Goal: Task Accomplishment & Management: Use online tool/utility

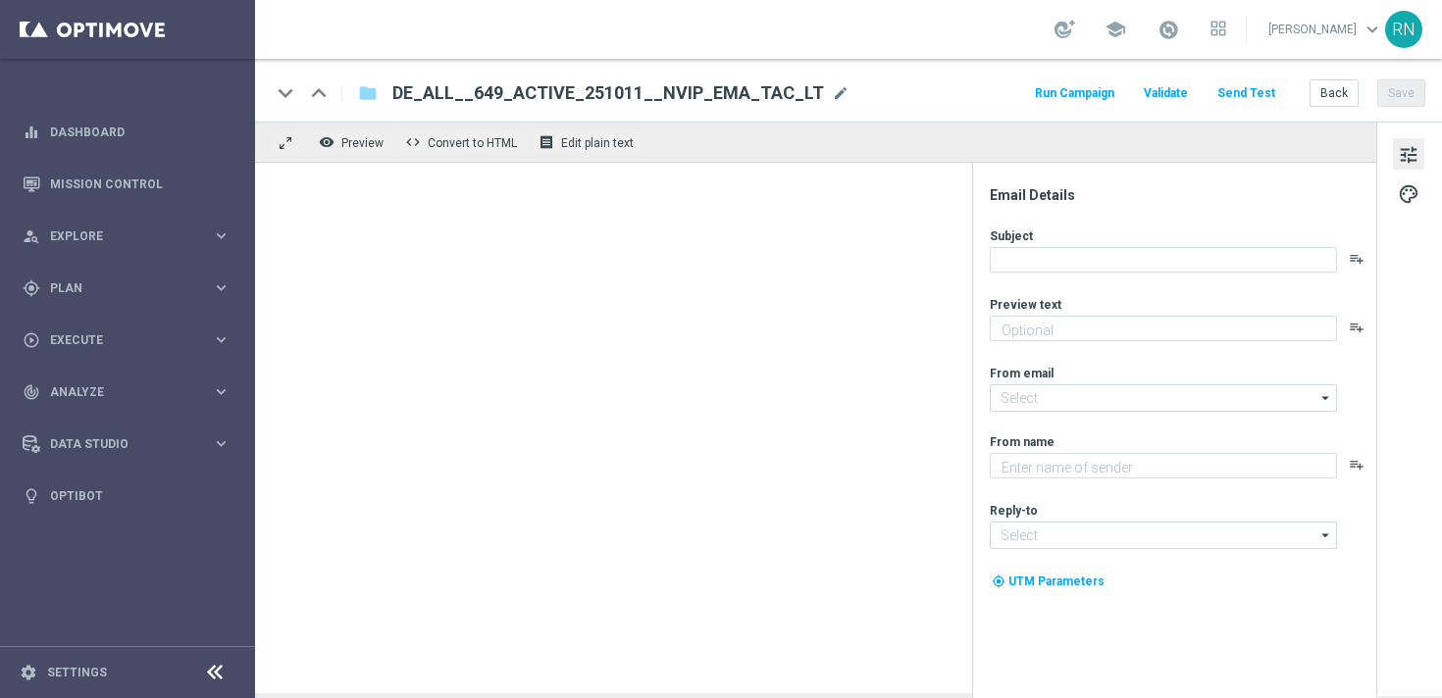
type textarea "Zu deinem LOTTO 6aus49."
type textarea "Lottoland"
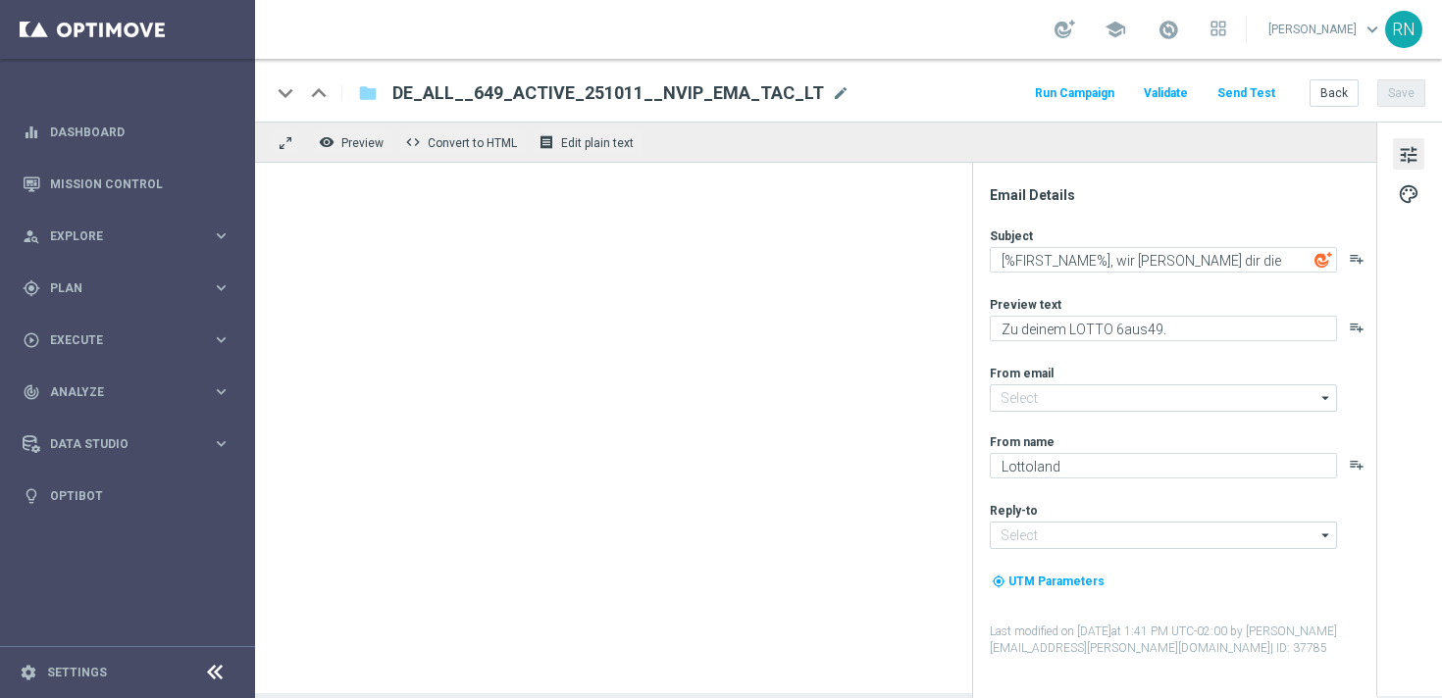
type input "[EMAIL_ADDRESS][DOMAIN_NAME]"
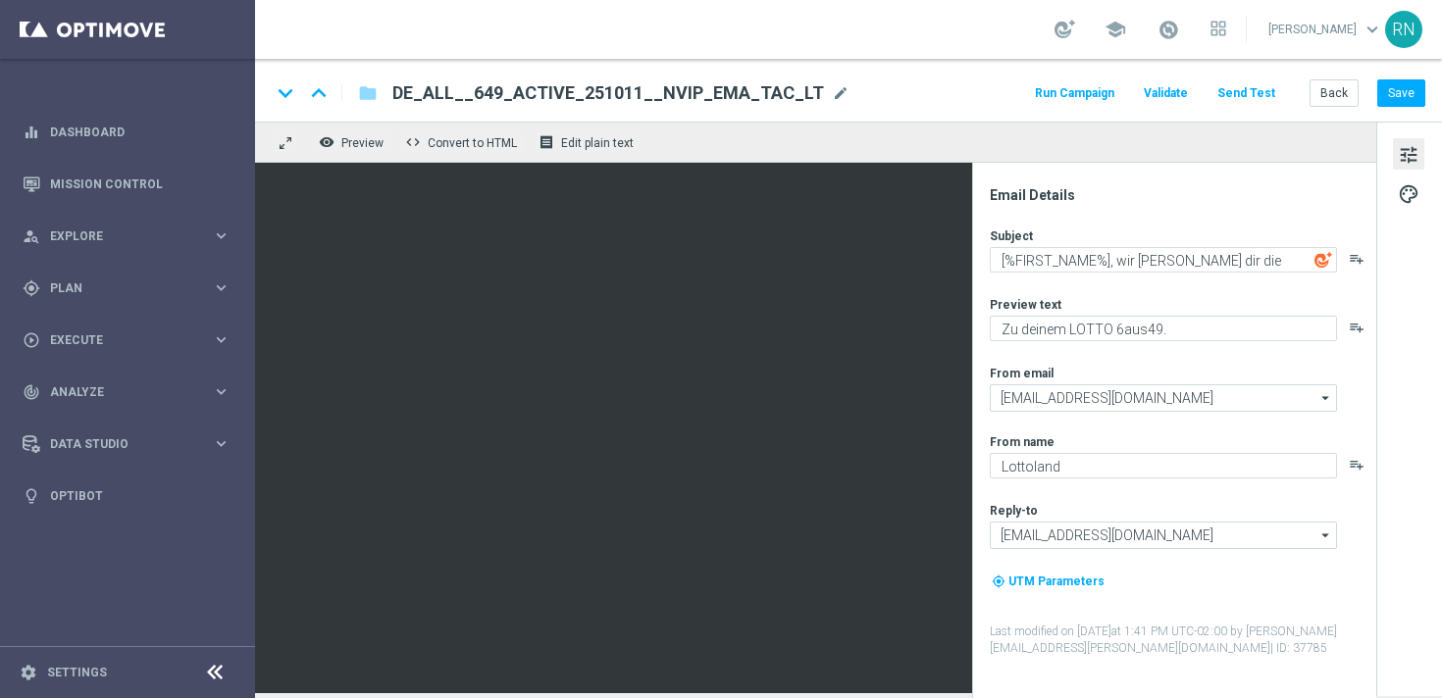
click at [1255, 86] on button "Send Test" at bounding box center [1246, 93] width 64 height 26
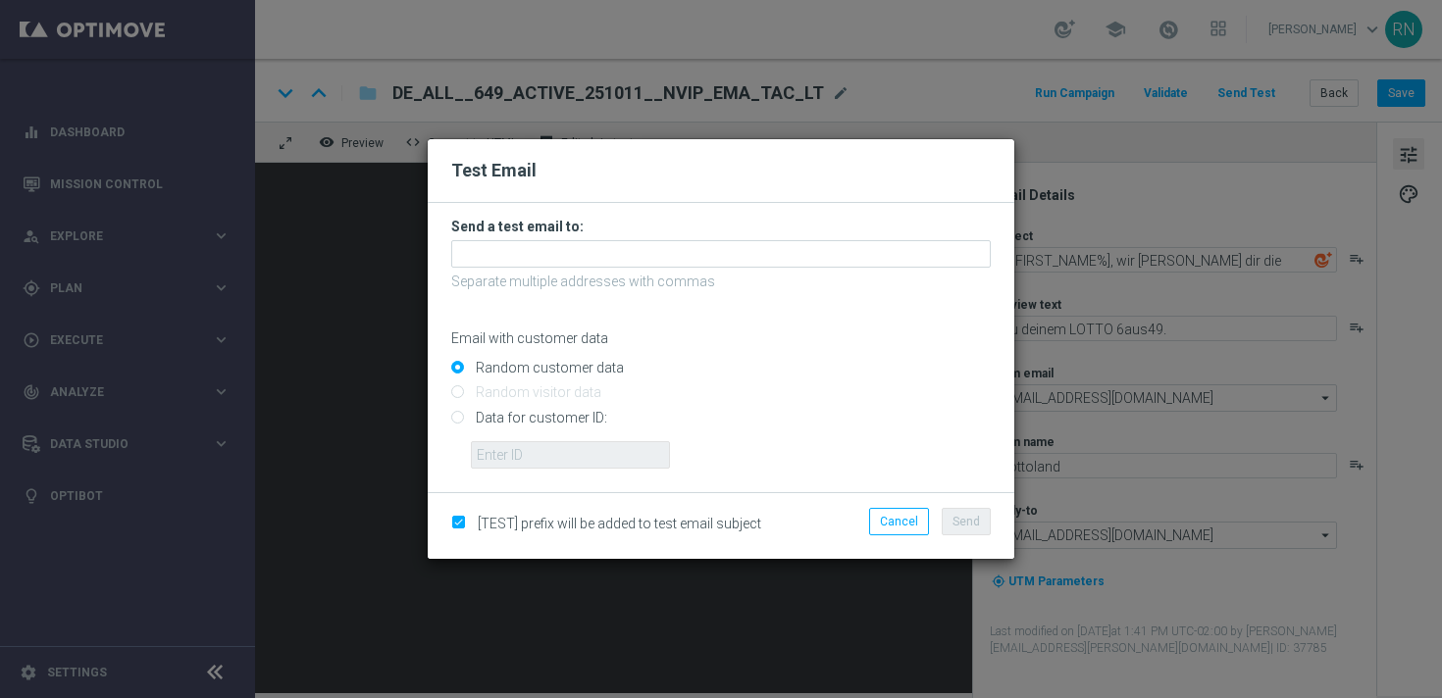
click at [552, 232] on h3 "Send a test email to:" at bounding box center [720, 227] width 539 height 18
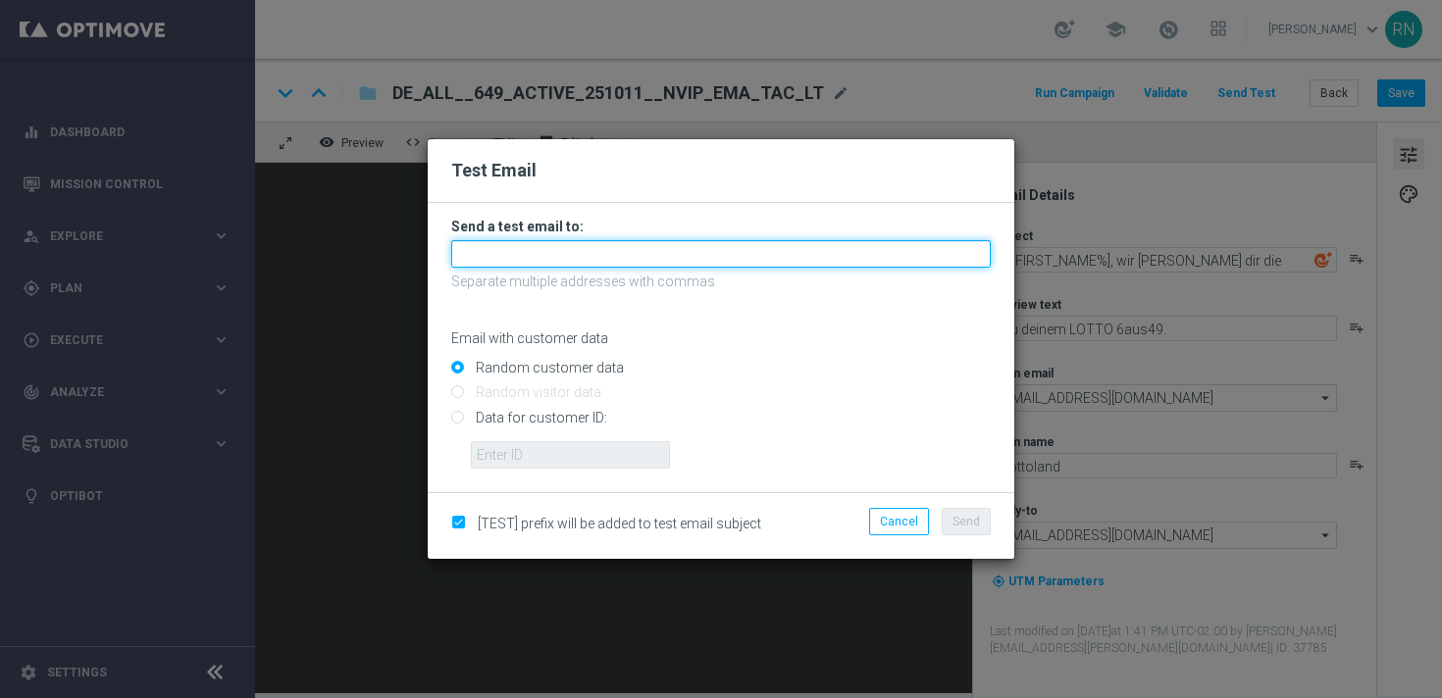
click at [557, 247] on input "text" at bounding box center [720, 253] width 539 height 27
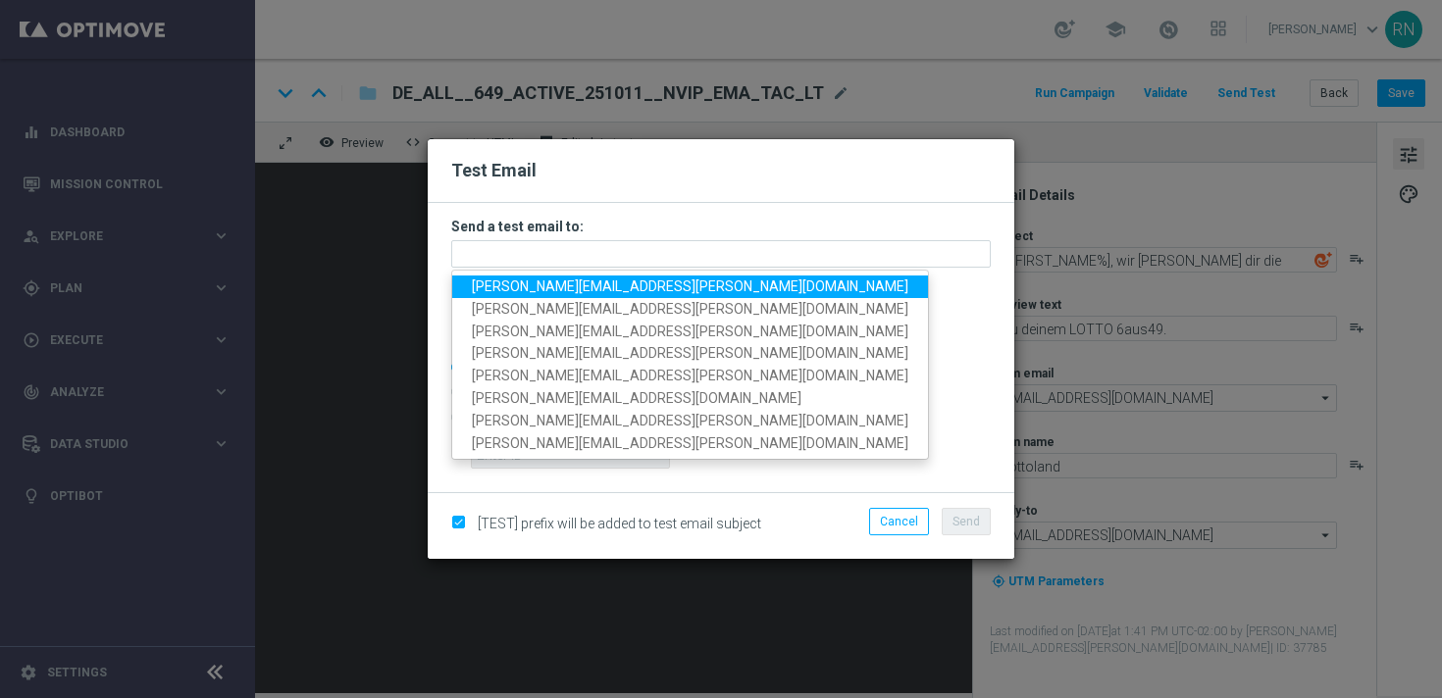
click at [599, 286] on span "[PERSON_NAME][EMAIL_ADDRESS][PERSON_NAME][DOMAIN_NAME]" at bounding box center [690, 287] width 436 height 16
type input "[PERSON_NAME][EMAIL_ADDRESS][PERSON_NAME][DOMAIN_NAME]"
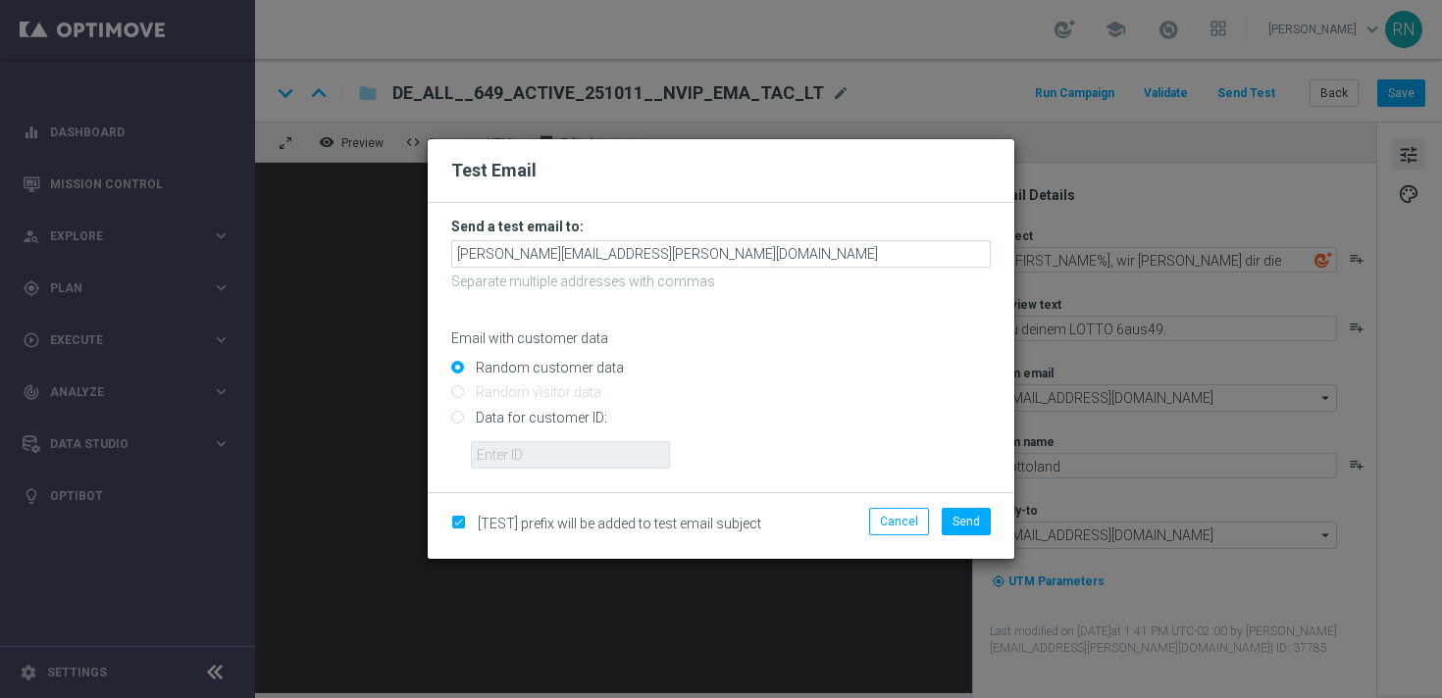
click at [546, 421] on input "Data for customer ID:" at bounding box center [720, 425] width 539 height 27
radio input "true"
click at [561, 455] on input "text" at bounding box center [570, 454] width 199 height 27
click at [618, 454] on input "text" at bounding box center [570, 454] width 199 height 27
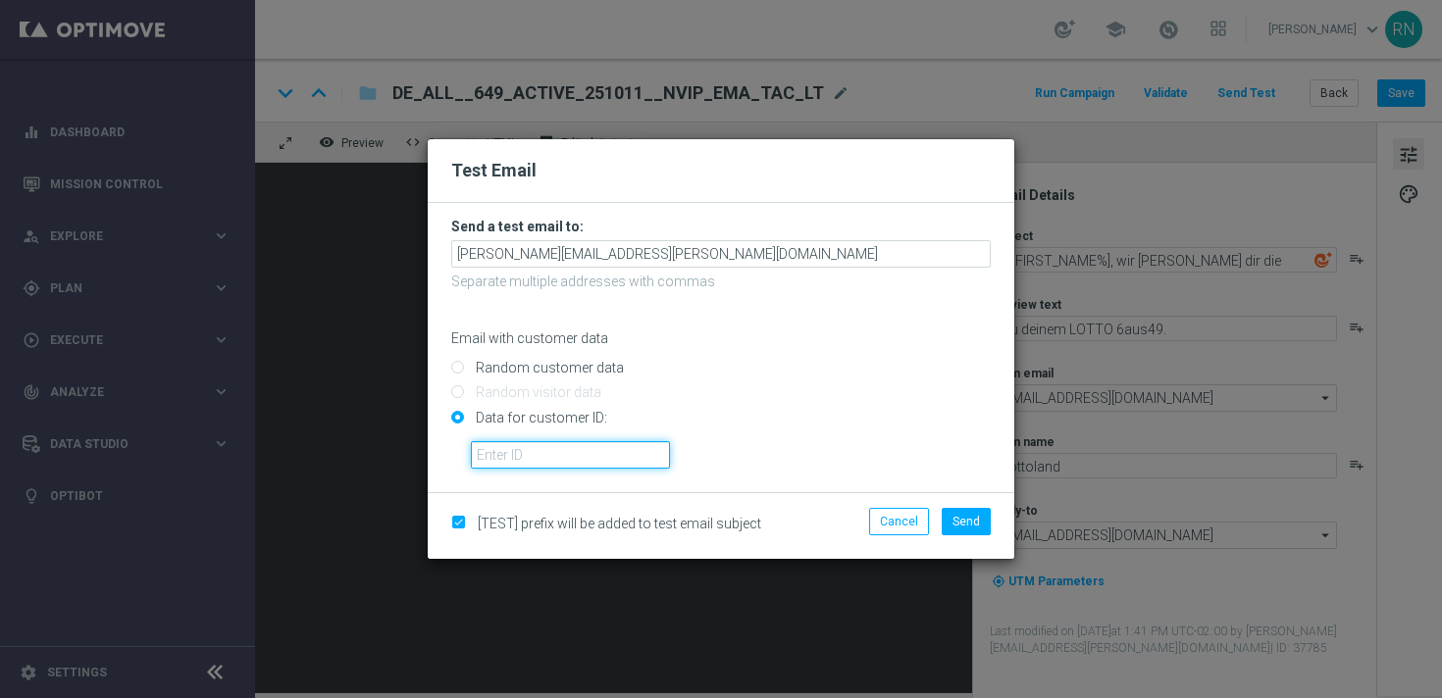
paste input "224148152"
type input "224148152"
click at [974, 522] on span "Send" at bounding box center [965, 522] width 27 height 14
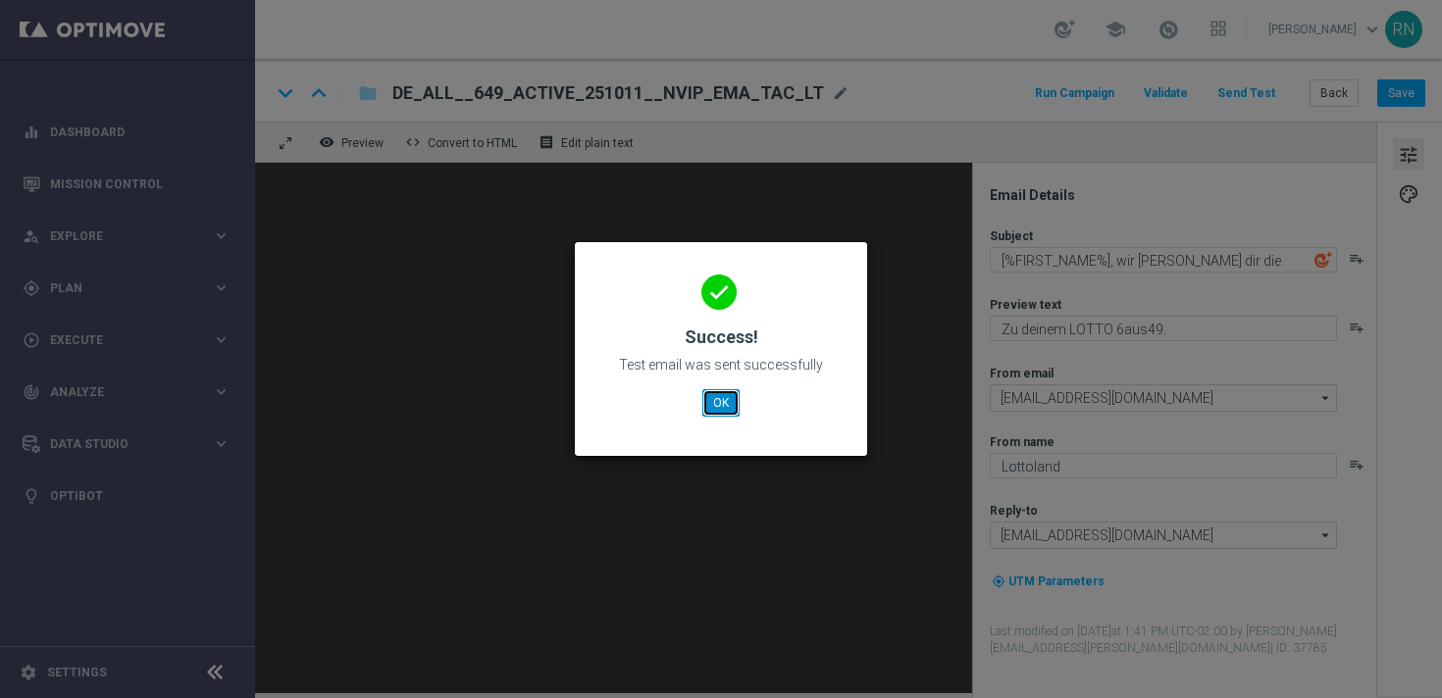
click at [720, 398] on button "OK" at bounding box center [720, 402] width 37 height 27
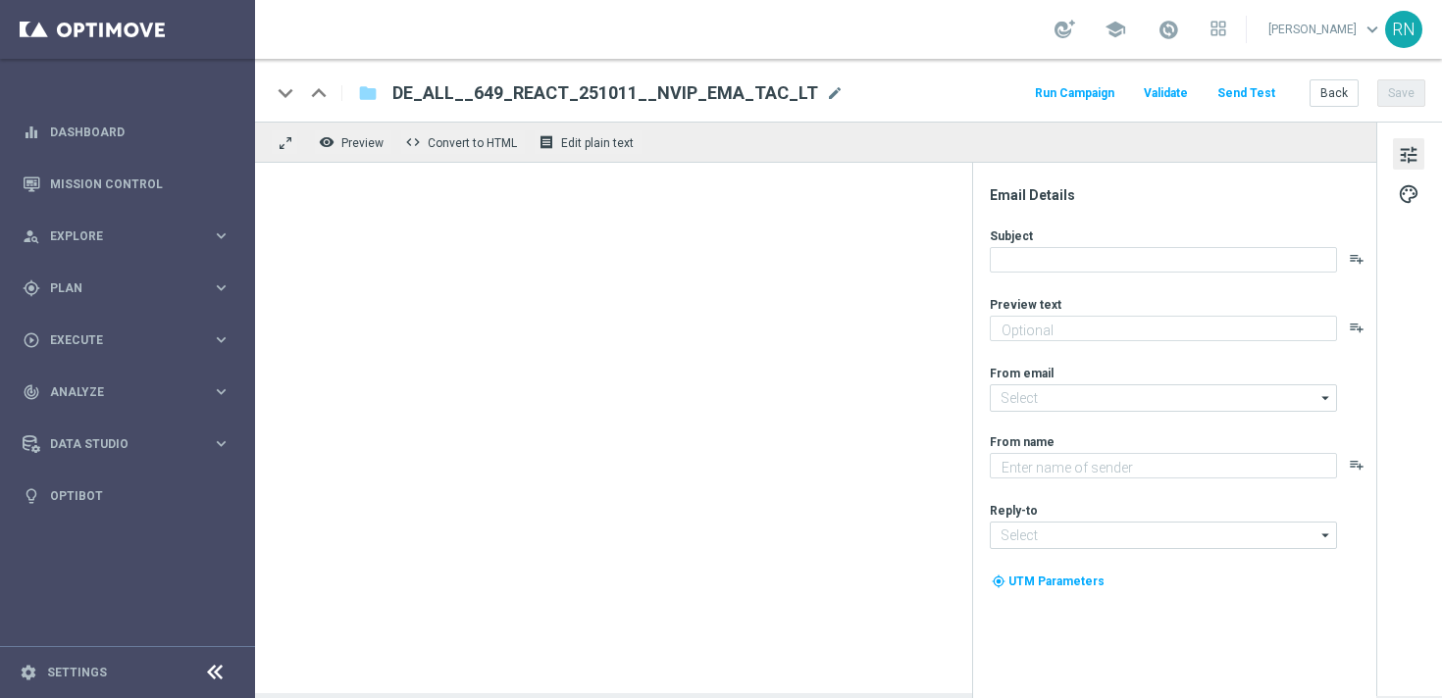
type textarea "Zu deinem LOTTO 6aus49."
type textarea "Lottoland"
type input "[EMAIL_ADDRESS][DOMAIN_NAME]"
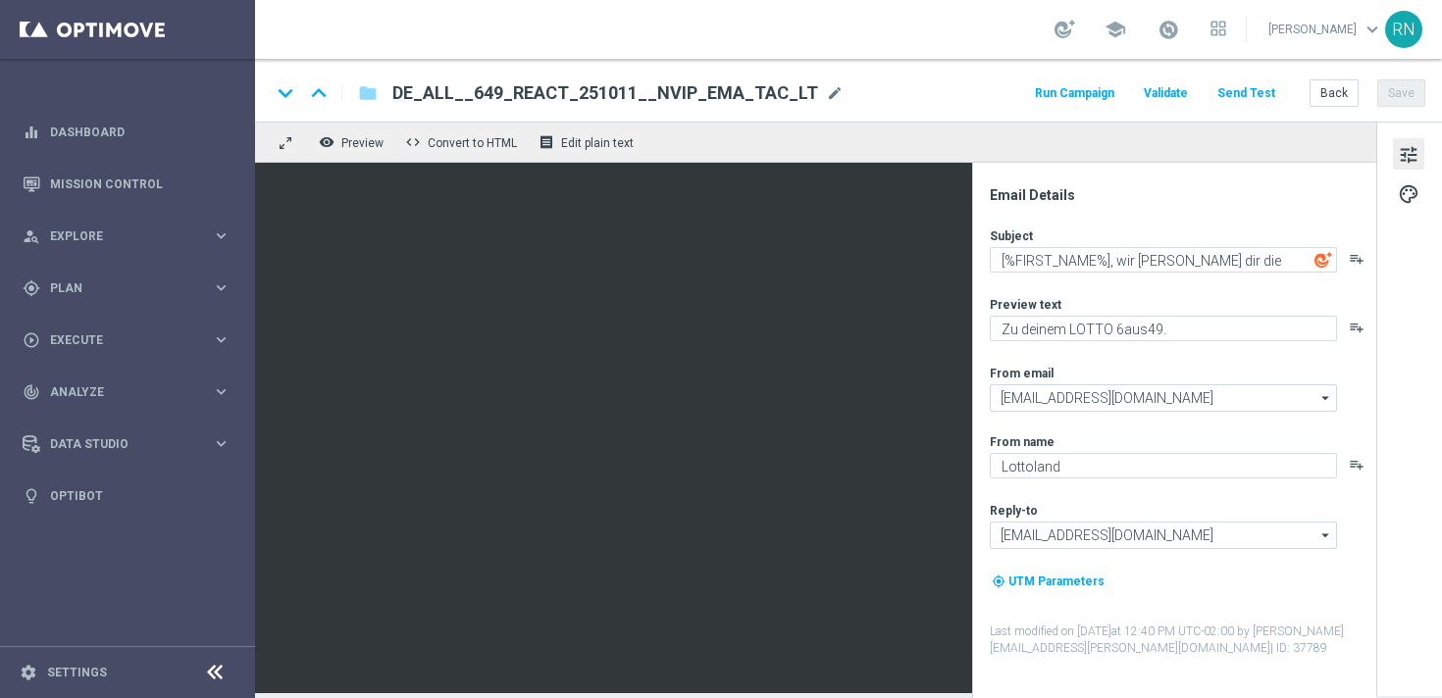
click at [1268, 88] on button "Send Test" at bounding box center [1246, 93] width 64 height 26
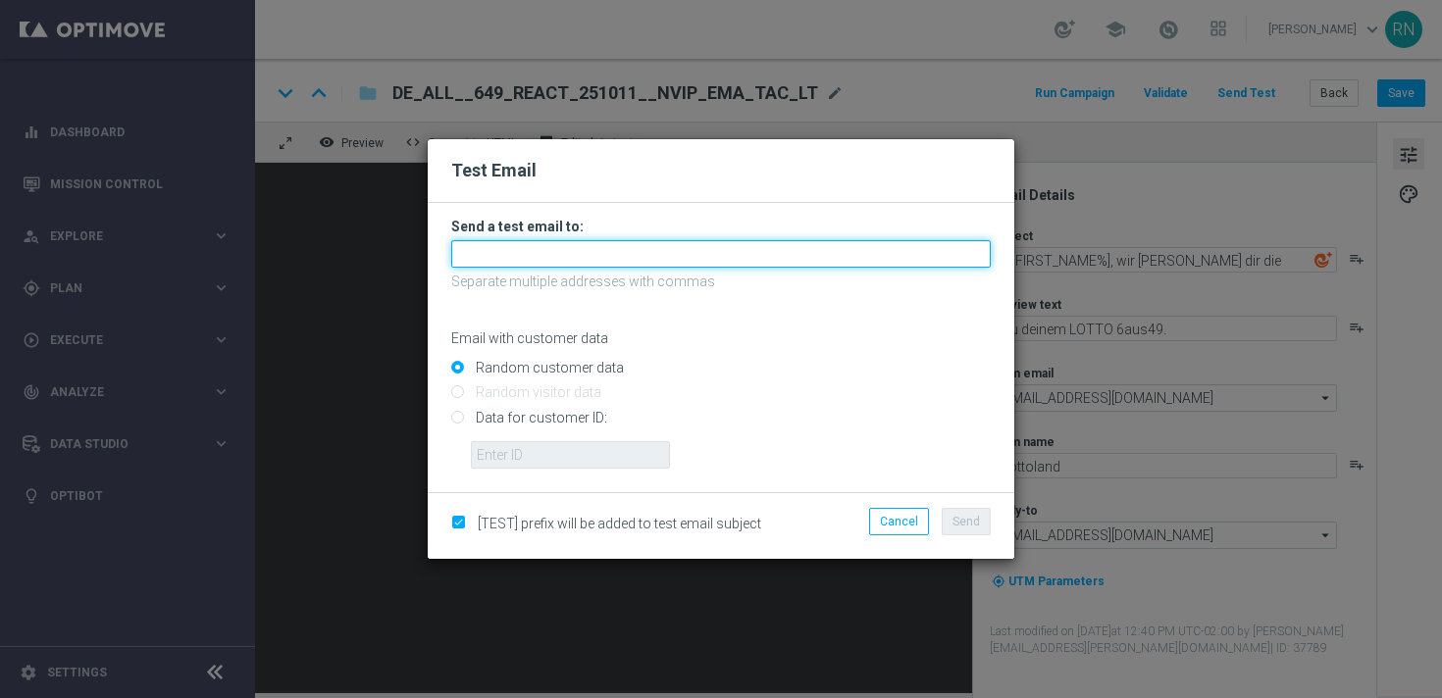
click at [710, 248] on input "text" at bounding box center [720, 253] width 539 height 27
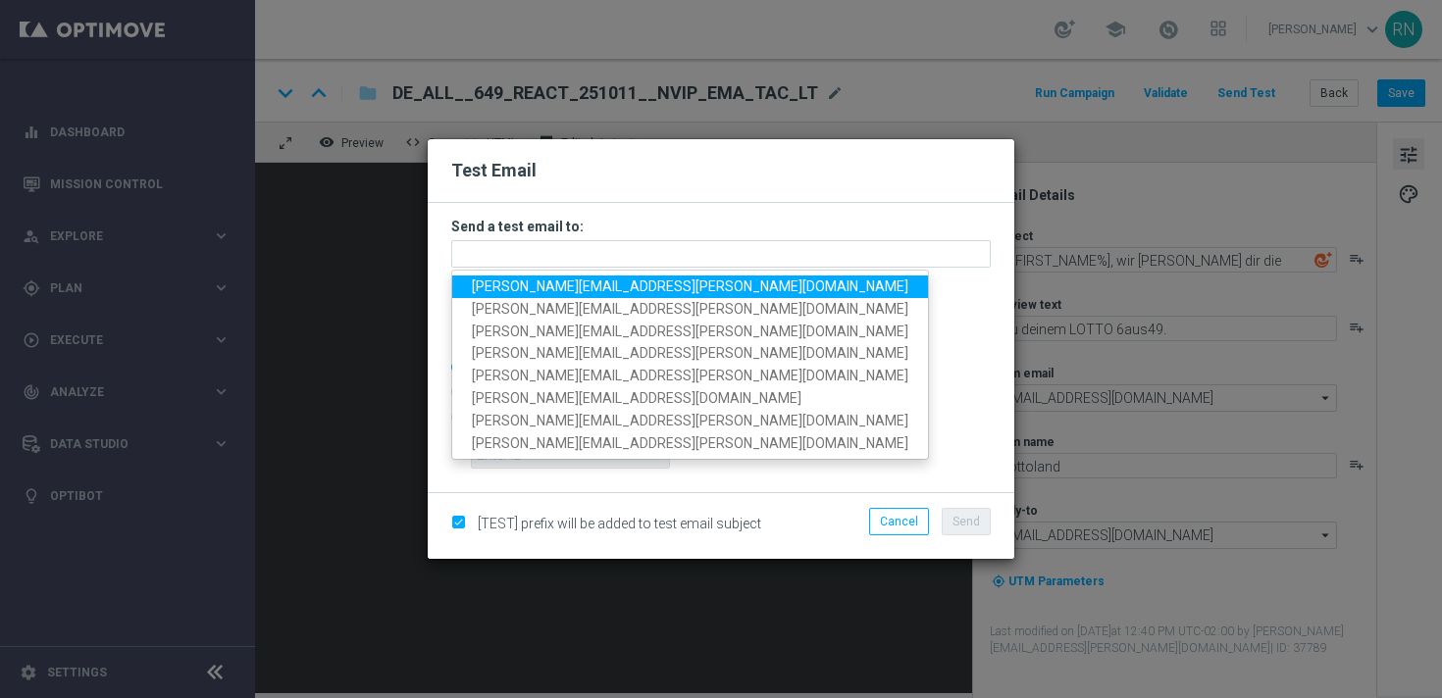
click at [614, 291] on span "[PERSON_NAME][EMAIL_ADDRESS][PERSON_NAME][DOMAIN_NAME]" at bounding box center [690, 287] width 436 height 16
type input "[PERSON_NAME][EMAIL_ADDRESS][PERSON_NAME][DOMAIN_NAME]"
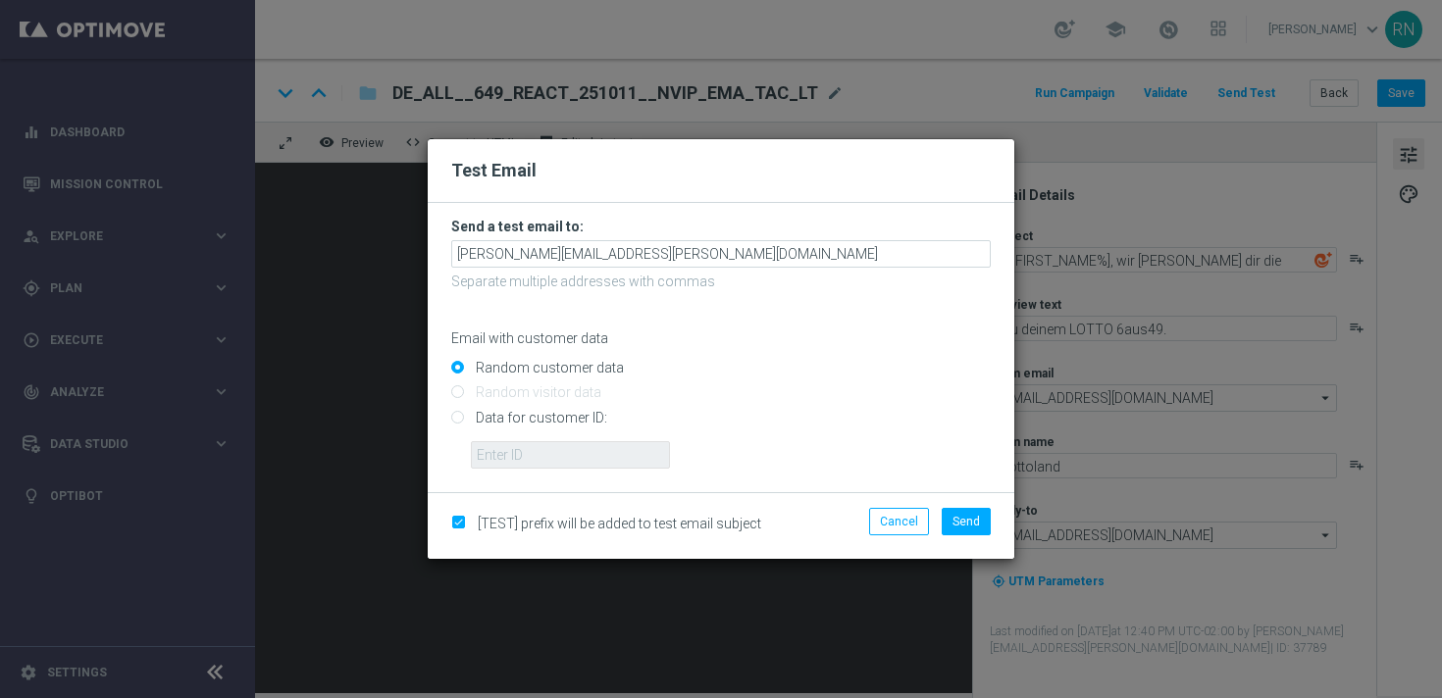
click at [529, 416] on input "Data for customer ID:" at bounding box center [720, 425] width 539 height 27
radio input "true"
click at [584, 463] on input "text" at bounding box center [570, 454] width 199 height 27
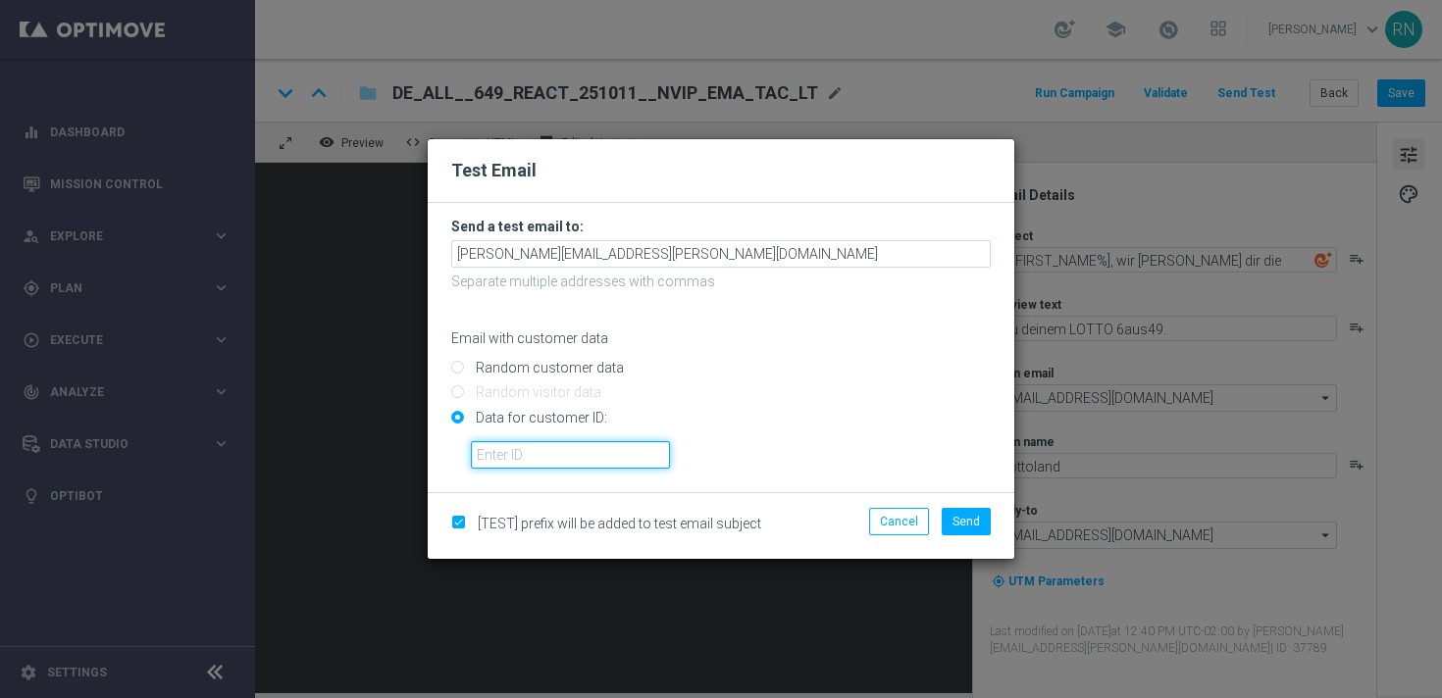
paste input "224148152"
type input "224148152"
click at [979, 525] on span "Send" at bounding box center [965, 522] width 27 height 14
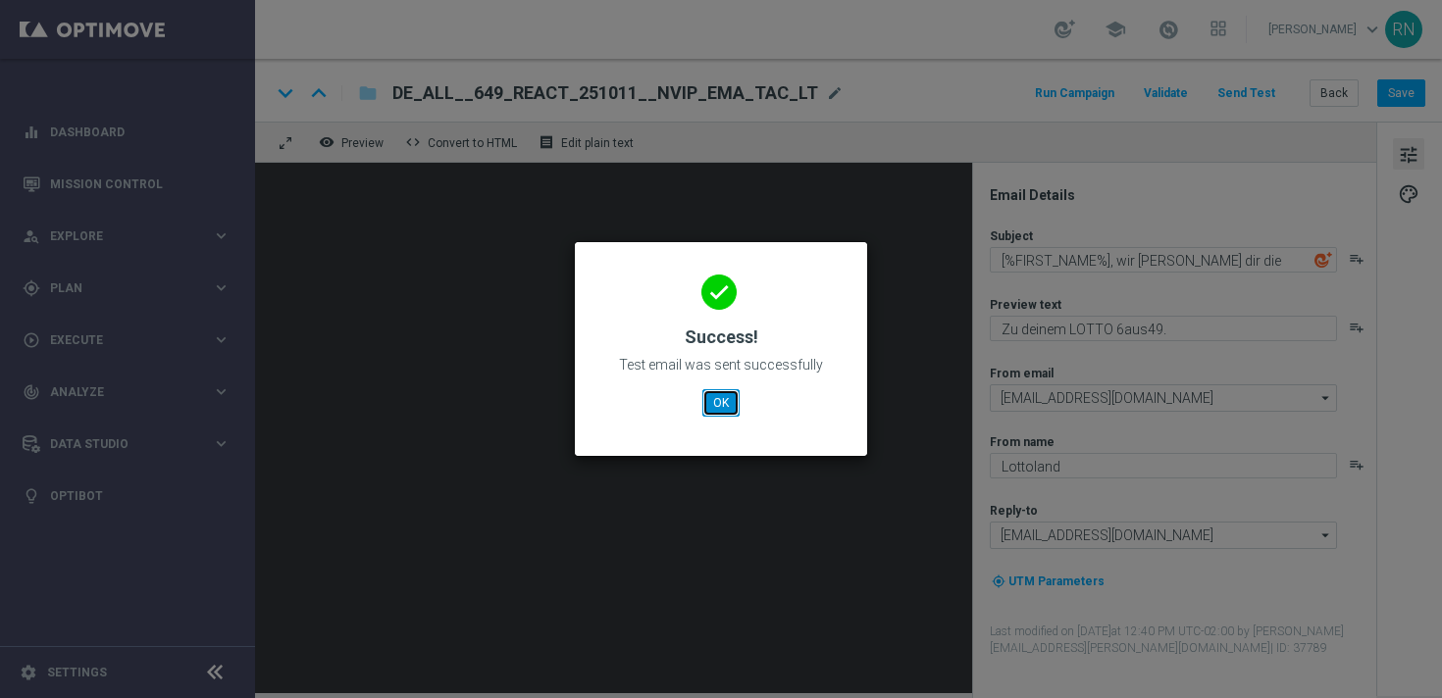
click at [727, 403] on button "OK" at bounding box center [720, 402] width 37 height 27
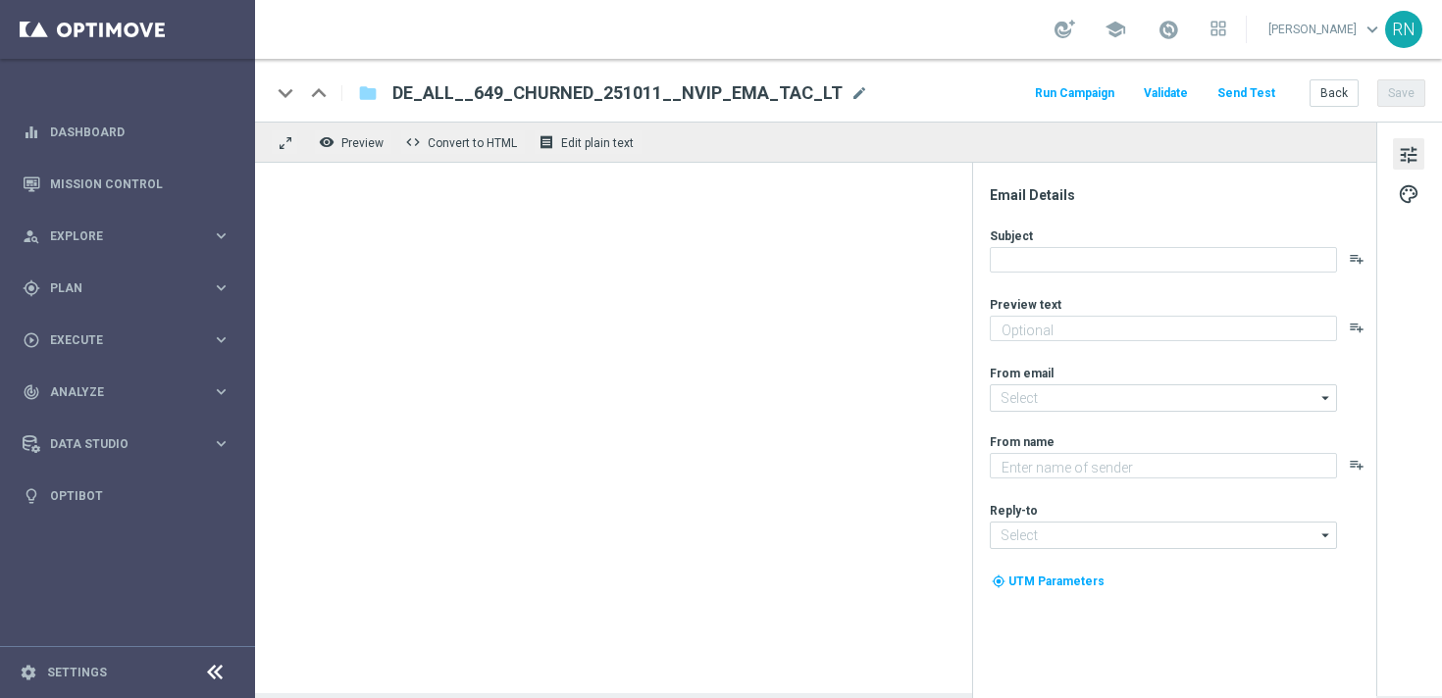
type textarea "Zu deinem LOTTO 6aus49."
type textarea "Lottoland"
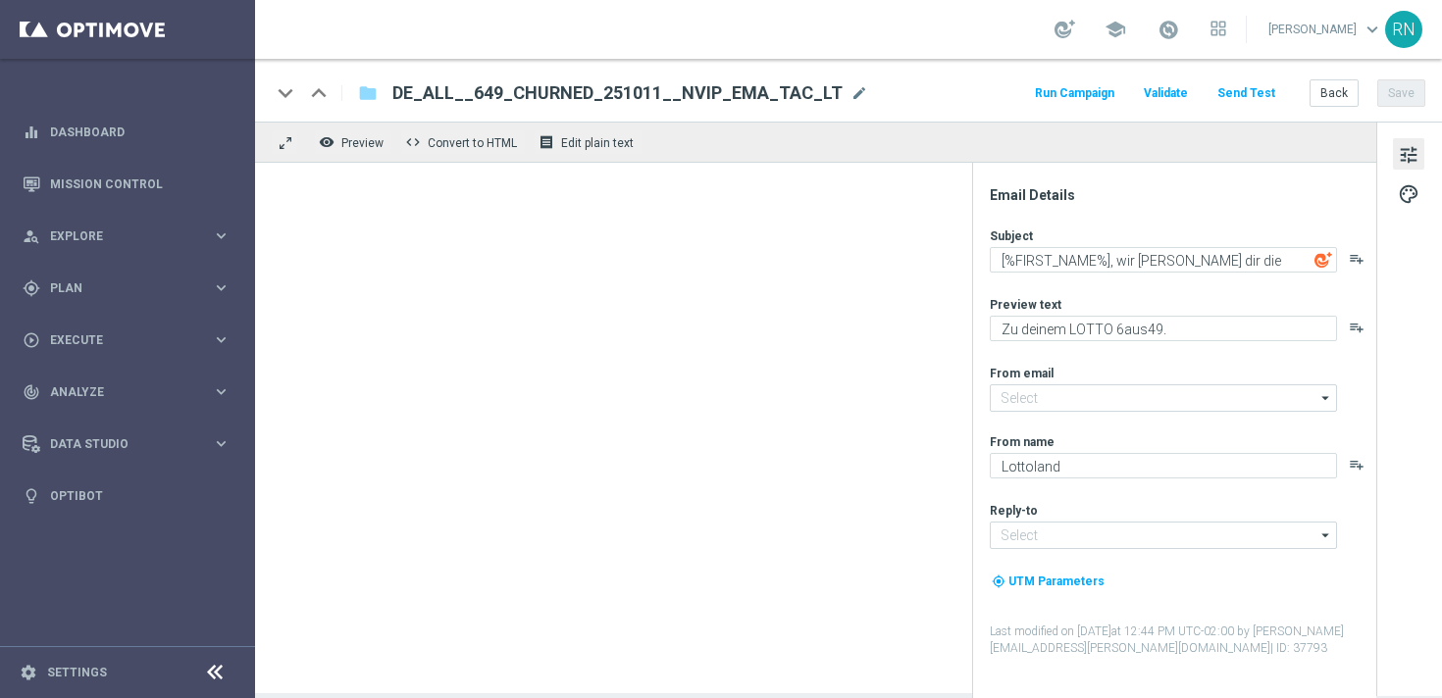
type input "[EMAIL_ADDRESS][DOMAIN_NAME]"
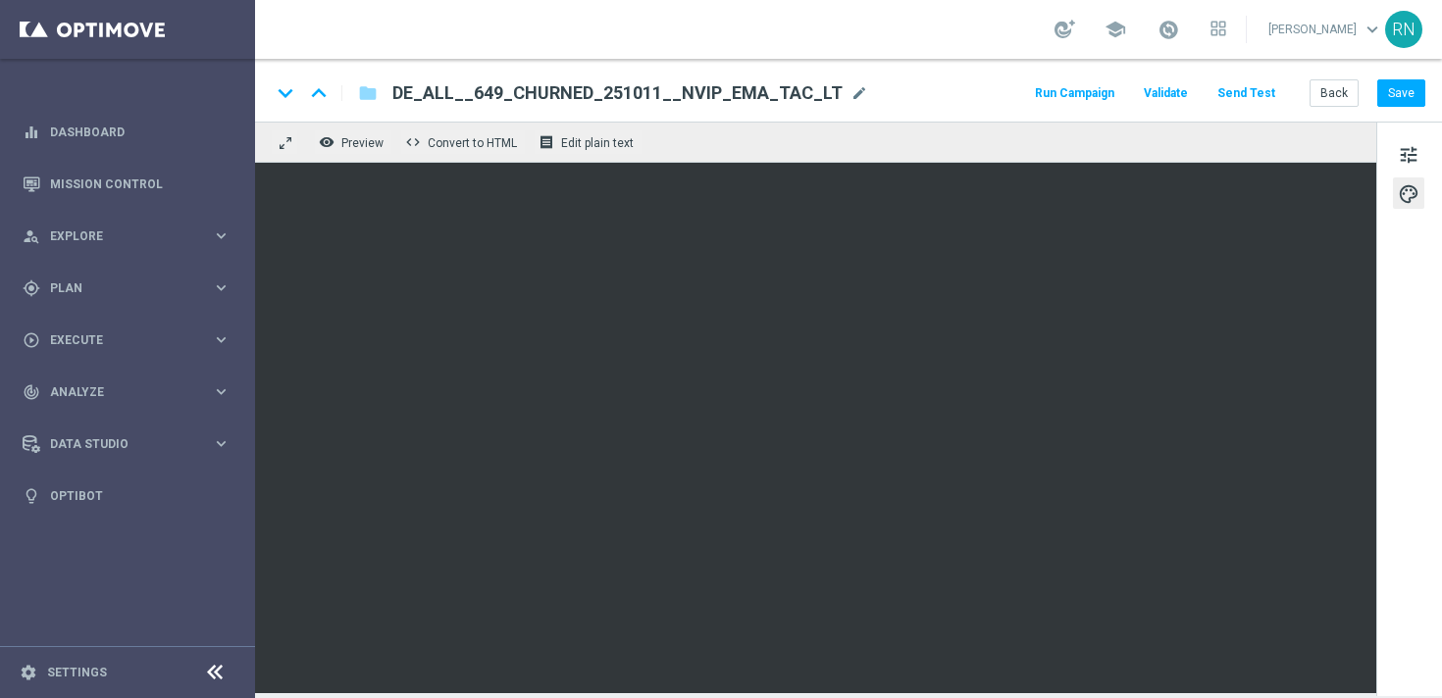
click at [1260, 85] on button "Send Test" at bounding box center [1246, 93] width 64 height 26
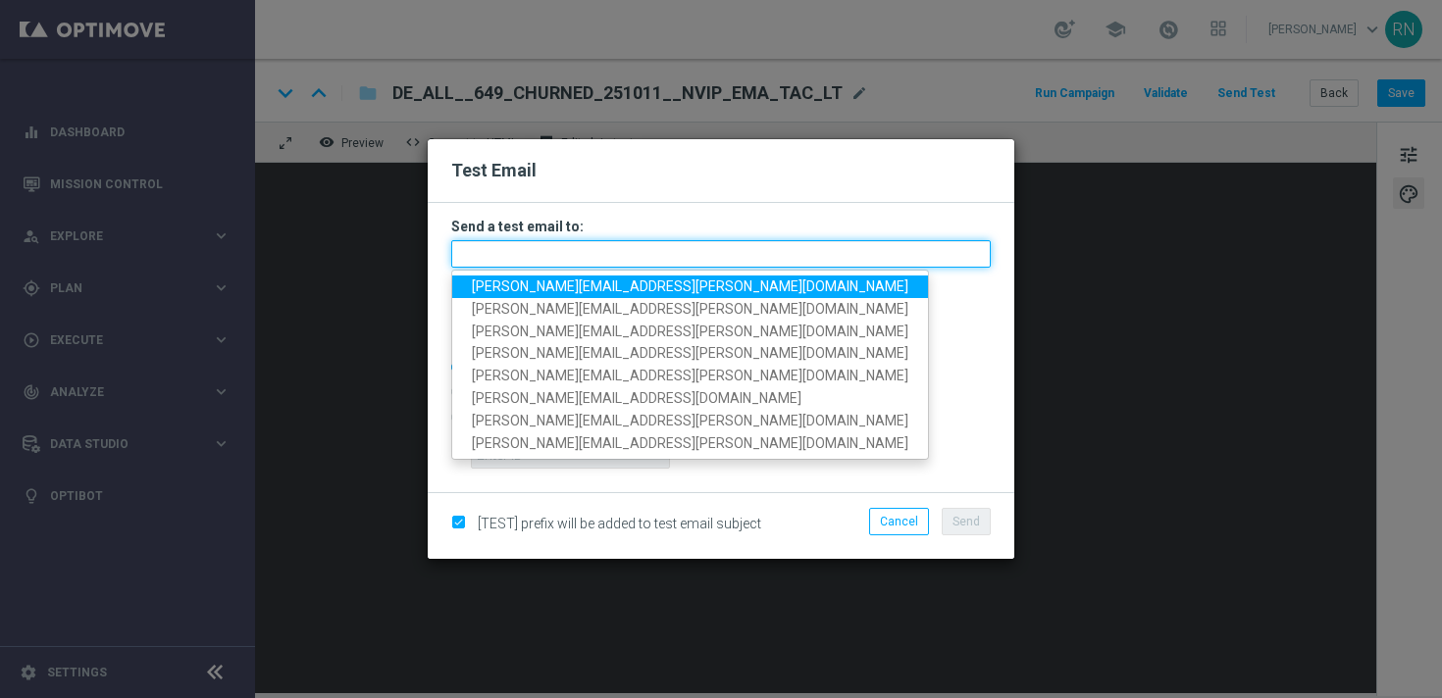
click at [570, 265] on input "text" at bounding box center [720, 253] width 539 height 27
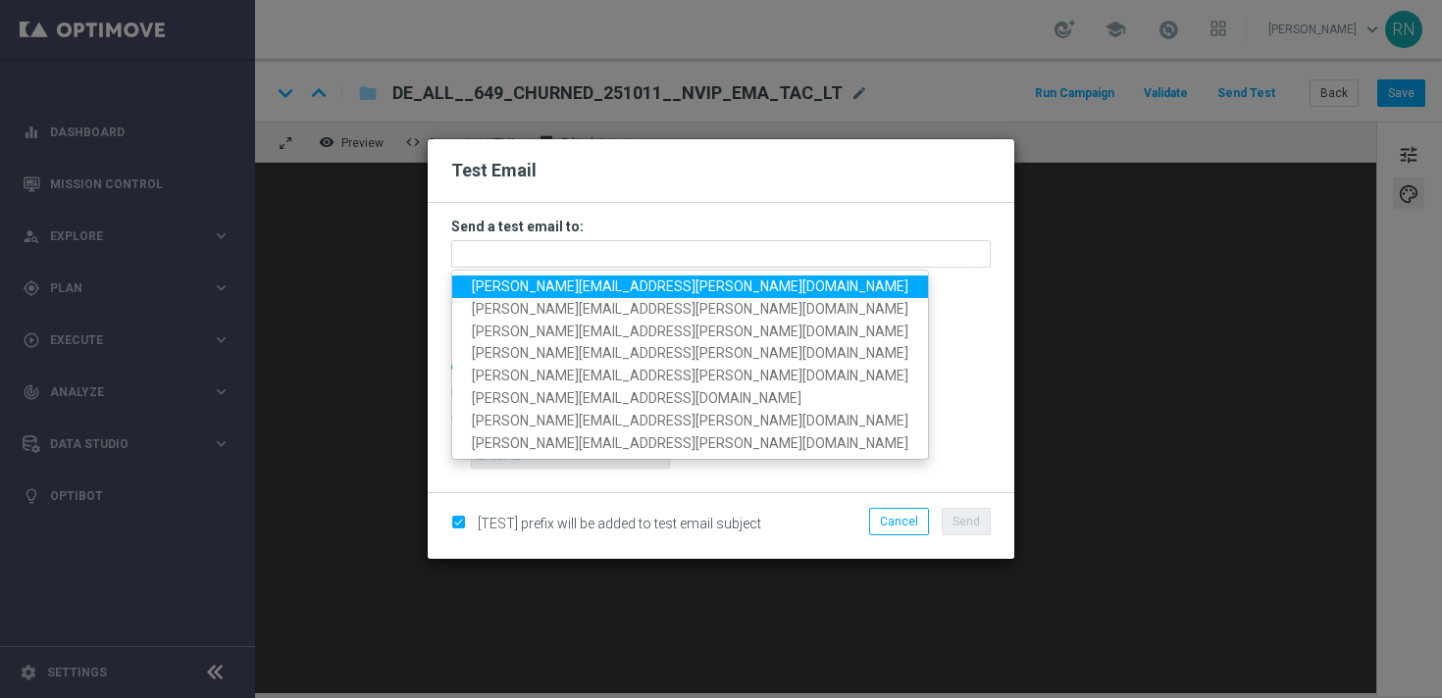
click at [594, 286] on span "[PERSON_NAME][EMAIL_ADDRESS][PERSON_NAME][DOMAIN_NAME]" at bounding box center [690, 287] width 436 height 16
type input "[PERSON_NAME][EMAIL_ADDRESS][PERSON_NAME][DOMAIN_NAME]"
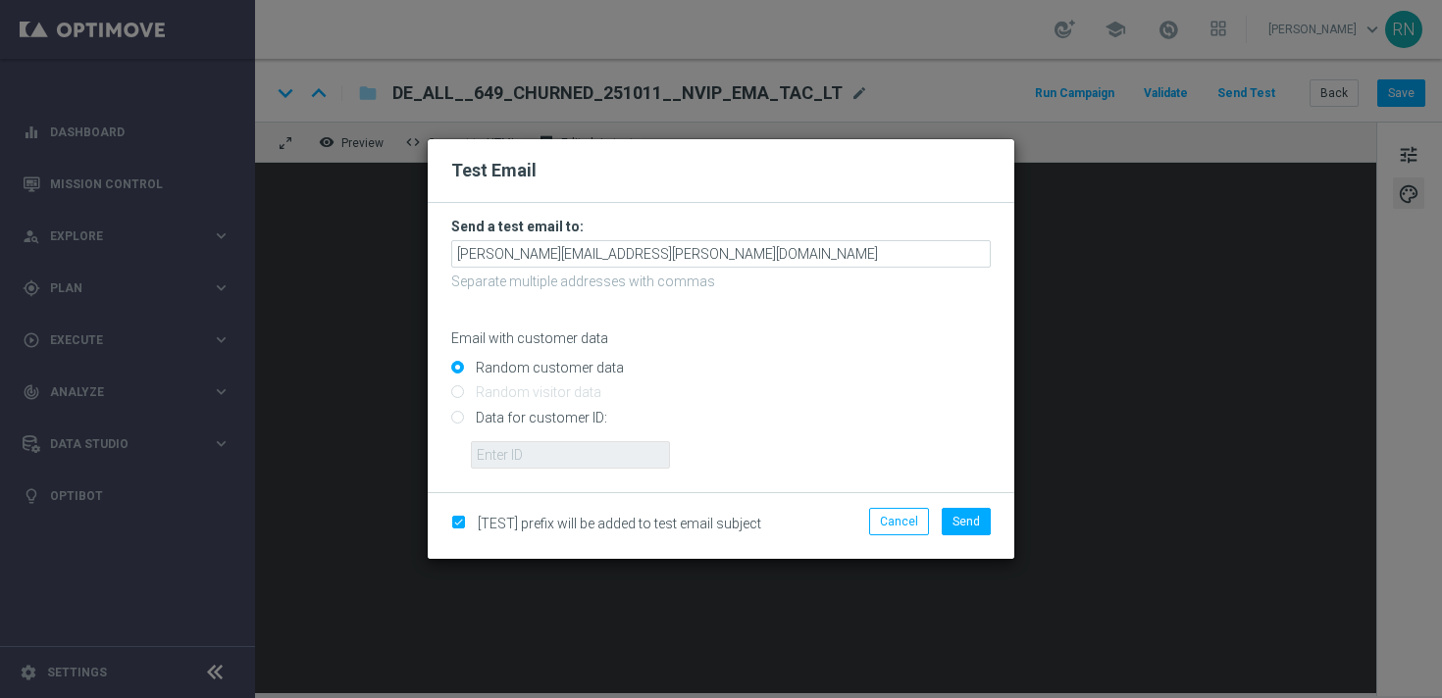
click at [552, 418] on input "Data for customer ID:" at bounding box center [720, 425] width 539 height 27
radio input "true"
click at [582, 446] on input "text" at bounding box center [570, 454] width 199 height 27
paste input "224148152"
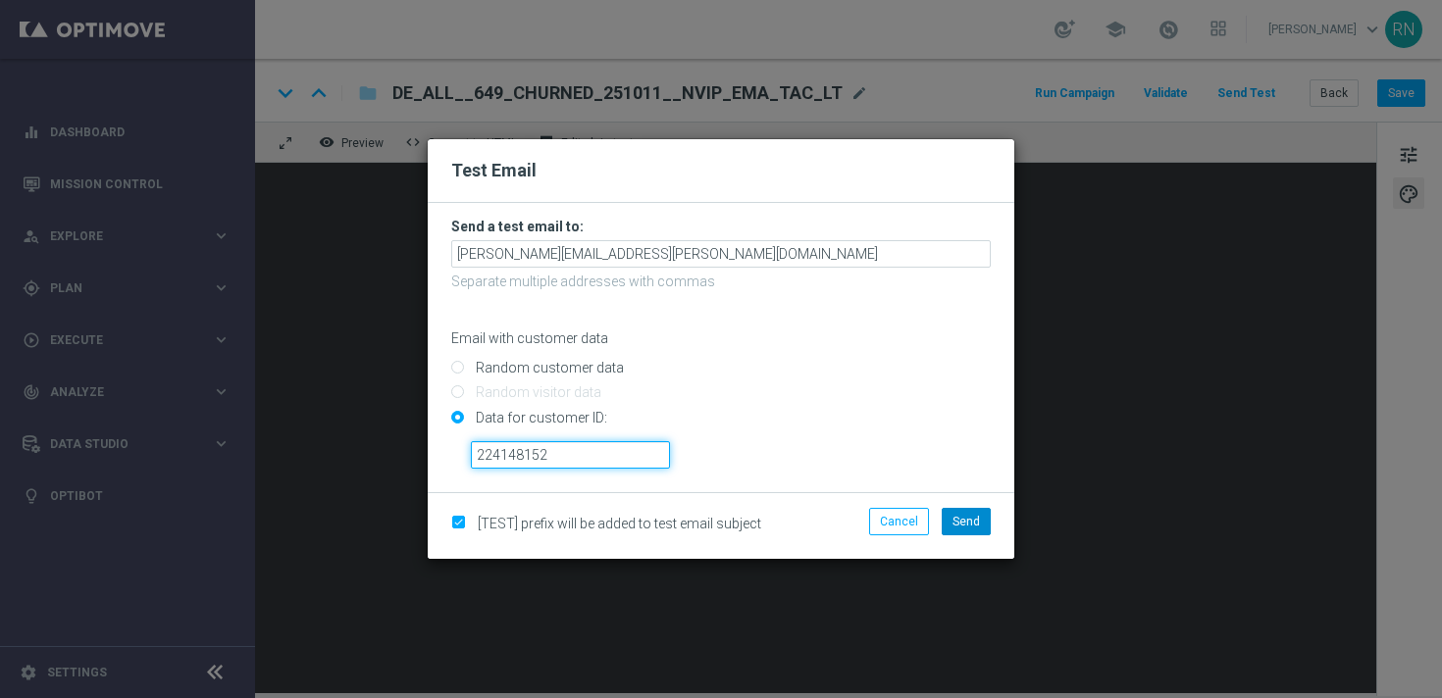
type input "224148152"
click at [974, 523] on span "Send" at bounding box center [965, 522] width 27 height 14
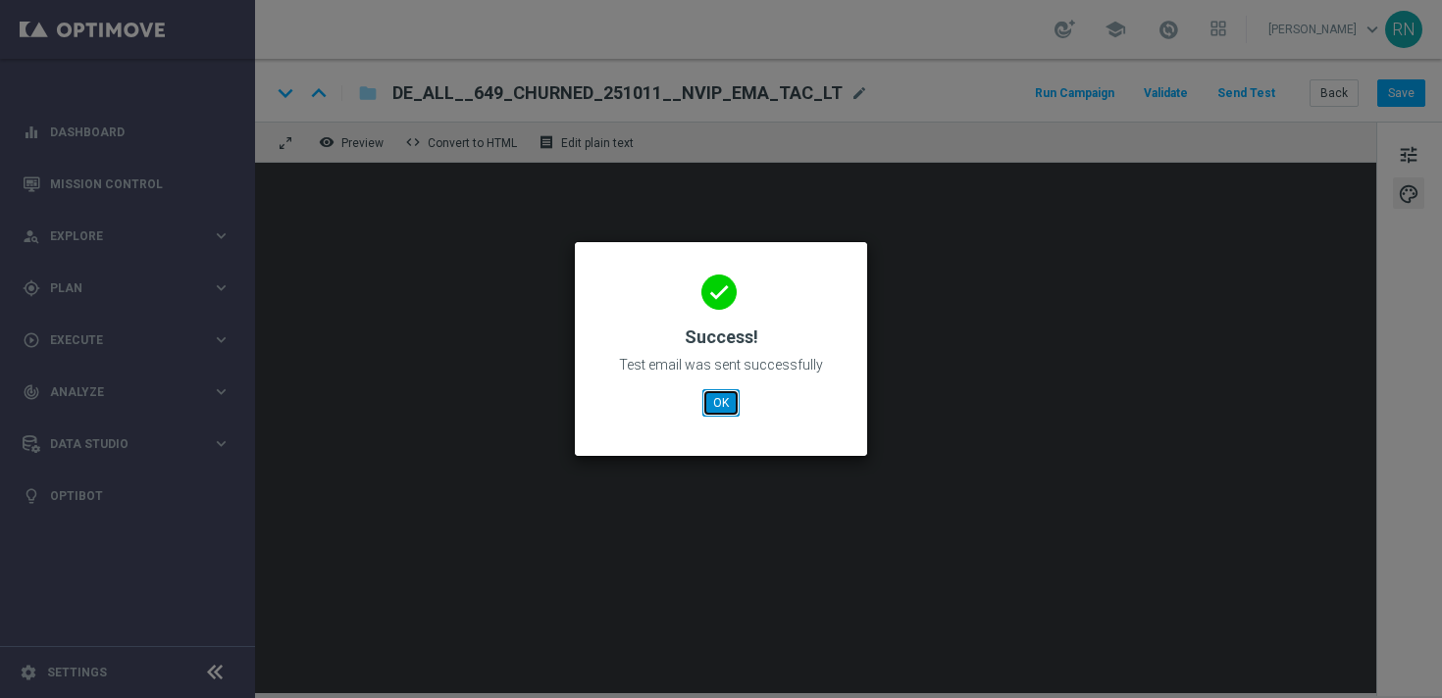
click at [728, 404] on button "OK" at bounding box center [720, 402] width 37 height 27
